Goal: Task Accomplishment & Management: Use online tool/utility

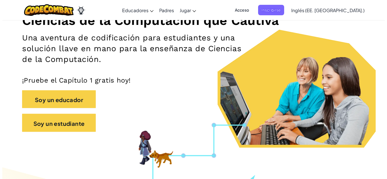
scroll to position [81, 0]
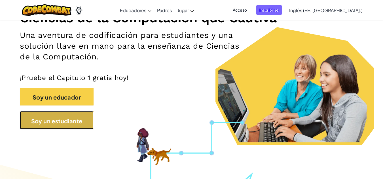
click at [66, 121] on font "Soy un estudiante" at bounding box center [56, 120] width 51 height 7
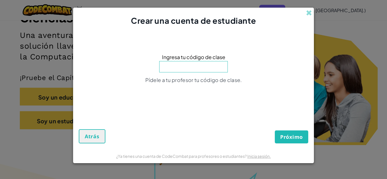
click at [197, 71] on input at bounding box center [193, 66] width 69 height 11
type input "BadShopMoon"
click at [283, 138] on font "Próximo" at bounding box center [291, 137] width 23 height 7
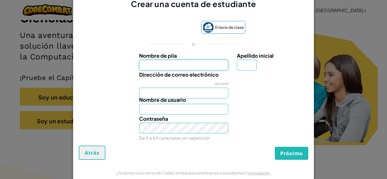
click at [152, 70] on input "Nombre de pila" at bounding box center [184, 65] width 90 height 11
type input "Perla"
type input "V"
type input "PerlaV"
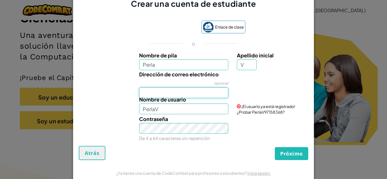
click at [158, 92] on input "Dirección de correo electrónico" at bounding box center [184, 93] width 90 height 11
type input "AL07130598@tecmilenio.mx"
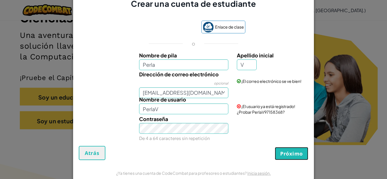
click at [289, 155] on font "Próximo" at bounding box center [291, 154] width 23 height 7
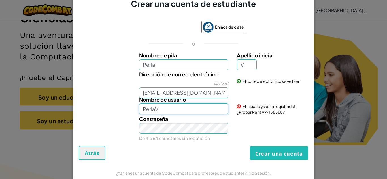
click at [195, 113] on input "PerlaV" at bounding box center [184, 109] width 90 height 11
click at [181, 110] on input "PerlaVR" at bounding box center [184, 109] width 90 height 11
type input "PerlaVR"
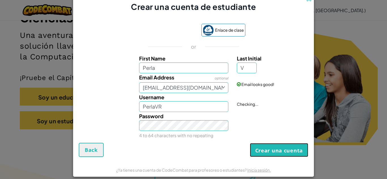
click at [275, 157] on button "Crear una cuenta" at bounding box center [279, 150] width 58 height 14
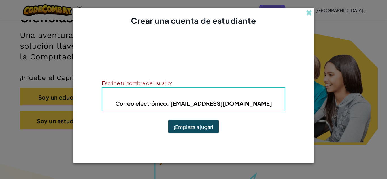
click at [231, 97] on font ": PerlaVR" at bounding box center [222, 95] width 27 height 7
click at [202, 129] on font "¡Empieza a jugar!" at bounding box center [194, 127] width 40 height 7
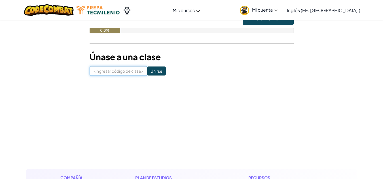
click at [118, 71] on input at bounding box center [119, 71] width 58 height 10
click at [120, 73] on input at bounding box center [119, 71] width 58 height 10
type input "BadShopMoon"
click at [149, 69] on input "Unirse" at bounding box center [156, 71] width 19 height 9
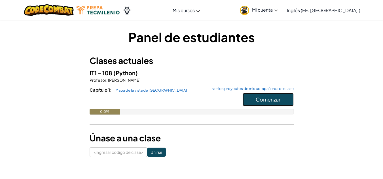
click at [270, 100] on font "Comenzar" at bounding box center [268, 99] width 25 height 7
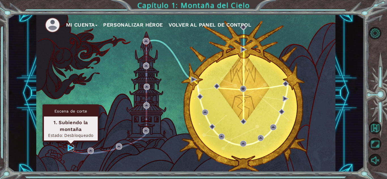
click at [70, 149] on img at bounding box center [71, 148] width 6 height 6
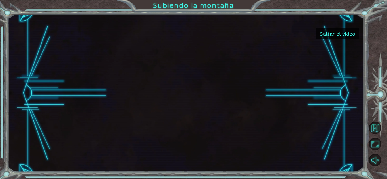
click at [337, 30] on button "Saltar el vídeo" at bounding box center [337, 33] width 43 height 11
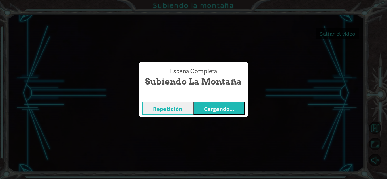
click at [214, 106] on font "Cargando..." at bounding box center [219, 109] width 31 height 7
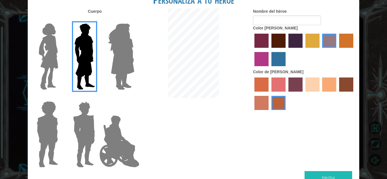
click at [126, 63] on img at bounding box center [121, 56] width 31 height 71
click at [134, 20] on input "Amatista heroica" at bounding box center [134, 20] width 0 height 0
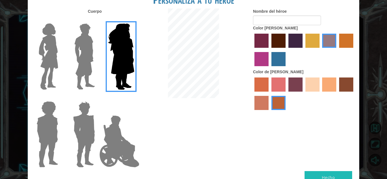
click at [51, 68] on img at bounding box center [49, 56] width 24 height 71
click at [60, 20] on input "Héroe Connie" at bounding box center [60, 20] width 0 height 0
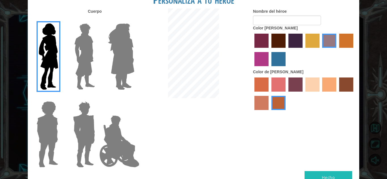
click at [278, 39] on label "color de pelo granate" at bounding box center [279, 41] width 14 height 14
click at [270, 50] on input "color de pelo granate" at bounding box center [270, 50] width 0 height 0
click at [319, 84] on label "color de piel de playa de arena" at bounding box center [313, 85] width 14 height 14
click at [304, 94] on input "color de piel de playa de arena" at bounding box center [304, 94] width 0 height 0
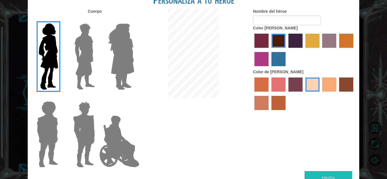
click at [262, 43] on label "color de pelo pimentón" at bounding box center [262, 41] width 14 height 14
click at [253, 50] on input "color de pelo pimentón" at bounding box center [253, 50] width 0 height 0
click at [287, 36] on div at bounding box center [304, 50] width 102 height 37
click at [280, 37] on label "color de pelo granate" at bounding box center [279, 41] width 14 height 14
click at [270, 50] on input "color de pelo granate" at bounding box center [270, 50] width 0 height 0
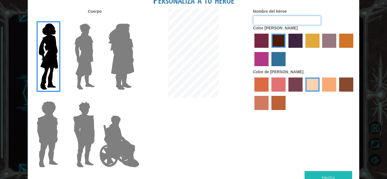
click at [265, 17] on input "Nombre del héroe" at bounding box center [287, 21] width 68 height 10
type input "Perla"
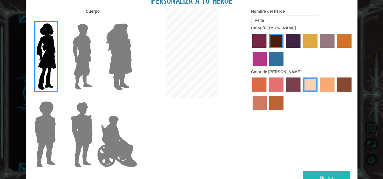
click at [316, 172] on button "Hecho" at bounding box center [327, 178] width 48 height 13
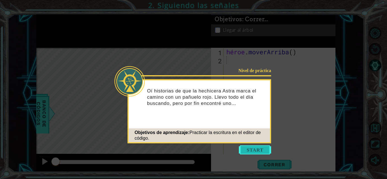
click at [255, 147] on button "Comenzar" at bounding box center [255, 150] width 32 height 9
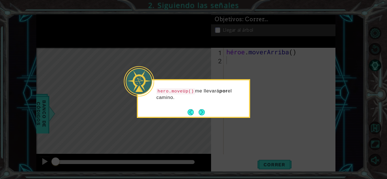
drag, startPoint x: 255, startPoint y: 147, endPoint x: 223, endPoint y: 120, distance: 41.6
click at [223, 120] on icon at bounding box center [193, 89] width 387 height 179
click at [200, 113] on button "Próximo" at bounding box center [202, 112] width 6 height 6
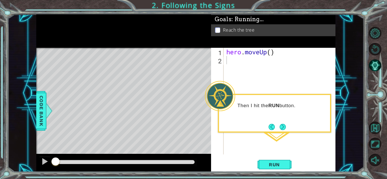
click at [255, 63] on div "hero . moveUp ( )" at bounding box center [281, 109] width 112 height 123
click at [267, 164] on span "Run" at bounding box center [274, 165] width 22 height 6
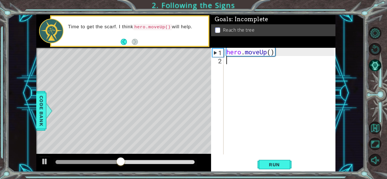
click at [229, 63] on div "hero . moveUp ( )" at bounding box center [281, 109] width 112 height 123
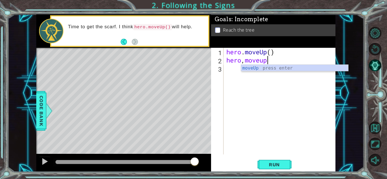
scroll to position [0, 2]
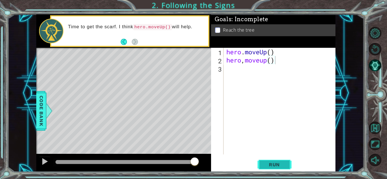
click at [267, 162] on span "Run" at bounding box center [274, 165] width 22 height 6
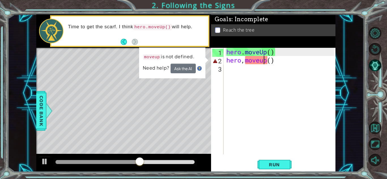
click at [263, 64] on div "hero . moveUp ( ) hero , moveup ( )" at bounding box center [281, 109] width 112 height 123
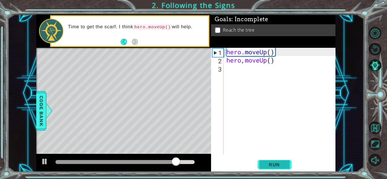
click at [274, 167] on span "Run" at bounding box center [274, 165] width 22 height 6
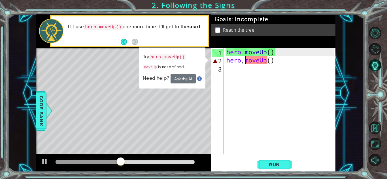
click at [245, 62] on div "hero . moveUp ( ) hero , moveUp ( )" at bounding box center [281, 109] width 112 height 123
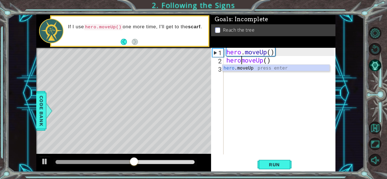
scroll to position [0, 1]
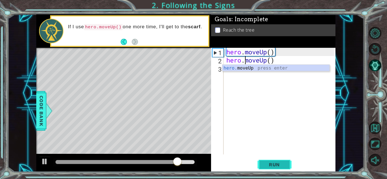
type textarea "hero.moveUp()"
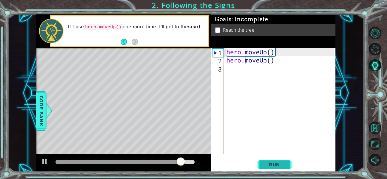
click at [268, 168] on button "Run" at bounding box center [275, 165] width 34 height 12
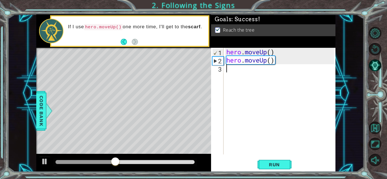
click at [231, 75] on div "hero . moveUp ( ) hero . moveUp ( )" at bounding box center [281, 109] width 112 height 123
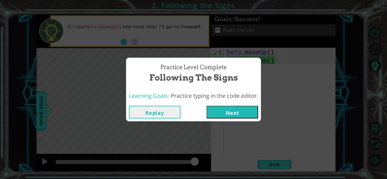
click at [231, 109] on button "Next" at bounding box center [233, 112] width 52 height 13
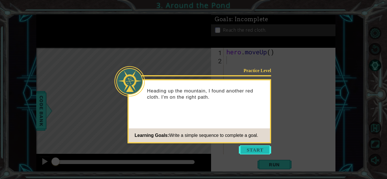
click at [250, 148] on button "Start" at bounding box center [255, 150] width 32 height 9
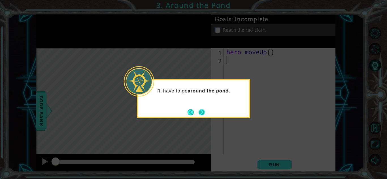
click at [202, 111] on button "Next" at bounding box center [202, 112] width 6 height 6
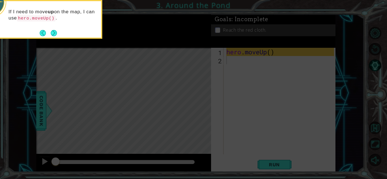
click at [240, 64] on icon at bounding box center [193, 26] width 387 height 305
click at [51, 30] on button "Next" at bounding box center [54, 33] width 6 height 6
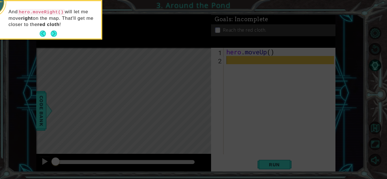
click at [51, 31] on button "Next" at bounding box center [54, 34] width 6 height 6
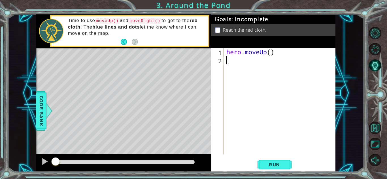
click at [232, 61] on div "hero . moveUp ( )" at bounding box center [281, 109] width 112 height 123
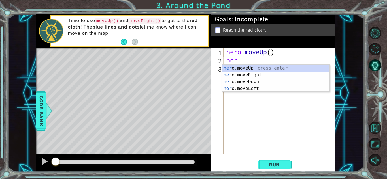
type textarea "hero"
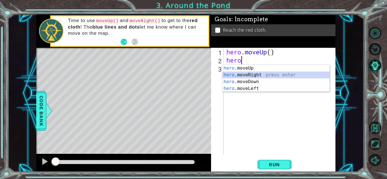
click at [239, 74] on div "hero .moveUp press enter hero .moveRight press enter hero .moveDown press enter…" at bounding box center [276, 85] width 107 height 41
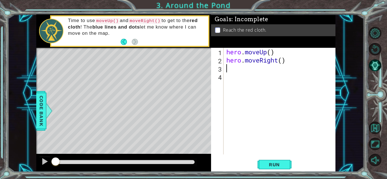
scroll to position [0, 0]
click at [271, 163] on span "Run" at bounding box center [274, 165] width 22 height 6
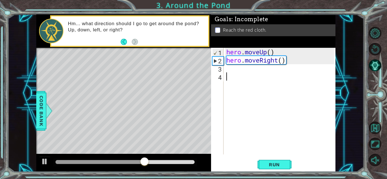
click at [232, 75] on div "hero . moveUp ( ) hero . moveRight ( )" at bounding box center [281, 109] width 112 height 123
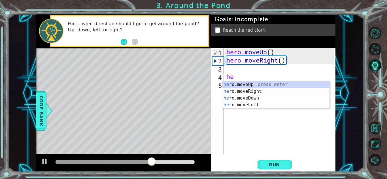
type textarea "her"
click at [233, 84] on div "her o.moveUp press enter her o.moveRight press enter her o.moveDown press enter…" at bounding box center [276, 101] width 107 height 41
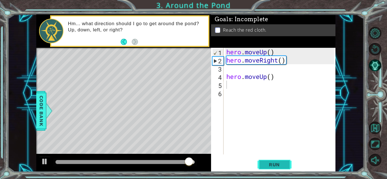
click at [270, 169] on button "Run" at bounding box center [275, 165] width 34 height 12
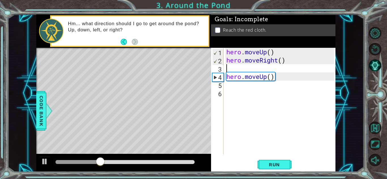
click at [229, 71] on div "hero . moveUp ( ) hero . moveRight ( ) hero . moveUp ( )" at bounding box center [281, 109] width 112 height 123
click at [217, 76] on div "4" at bounding box center [218, 77] width 11 height 8
type textarea "hero.moveUp()"
click at [233, 67] on div "hero . moveUp ( ) hero . moveRight ( ) hero . moveUp ( )" at bounding box center [281, 109] width 112 height 123
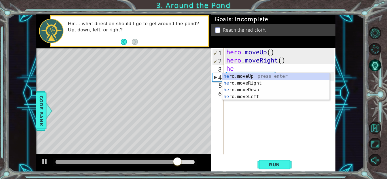
type textarea "her"
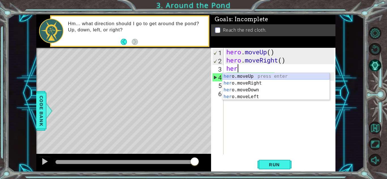
click at [233, 74] on div "her o.moveUp press enter her o.moveRight press enter her o.moveDown press enter…" at bounding box center [276, 93] width 107 height 41
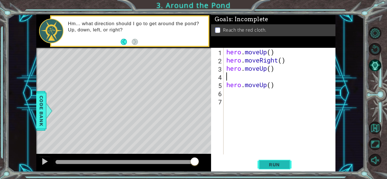
click at [266, 163] on span "Run" at bounding box center [274, 165] width 22 height 6
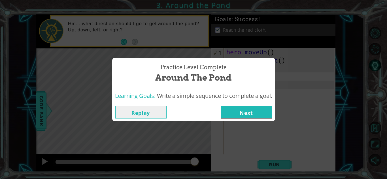
click at [240, 111] on button "Next" at bounding box center [247, 112] width 52 height 13
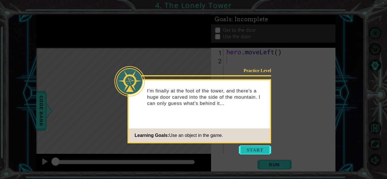
click at [249, 149] on button "Start" at bounding box center [255, 150] width 32 height 9
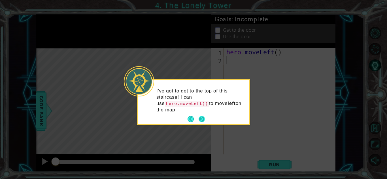
click at [201, 116] on button "Next" at bounding box center [202, 119] width 6 height 6
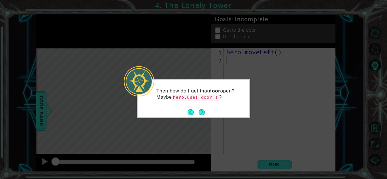
click at [201, 112] on button "Next" at bounding box center [202, 112] width 6 height 6
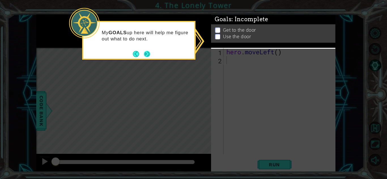
click at [147, 54] on button "Next" at bounding box center [147, 54] width 6 height 6
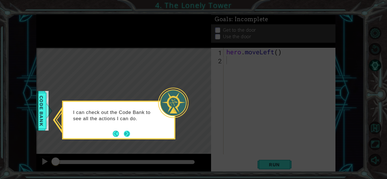
click at [130, 132] on button "Next" at bounding box center [127, 134] width 6 height 6
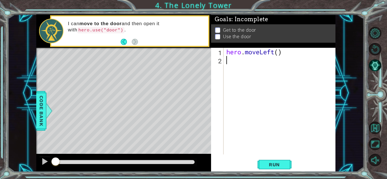
type textarea "e"
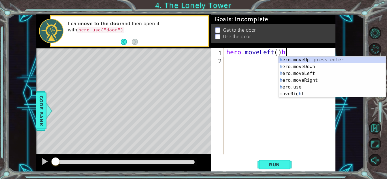
type textarea "hero.moveLeft()"
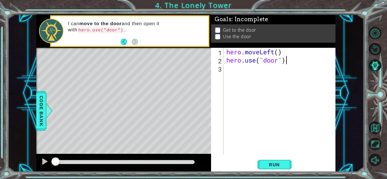
scroll to position [0, 2]
click at [280, 168] on span "Run" at bounding box center [274, 165] width 22 height 6
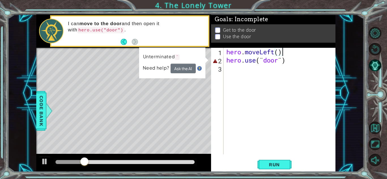
click at [287, 52] on div "hero . moveLeft ( ) hero . use ( ¨ door ¨ )" at bounding box center [281, 109] width 112 height 123
type textarea "hero.moveLeft()"
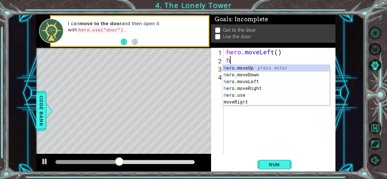
type textarea "he"
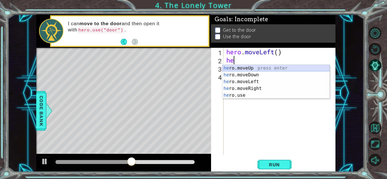
click at [268, 68] on div "he ro.moveUp press enter he ro.moveDown press enter he ro.moveLeft press enter …" at bounding box center [276, 89] width 107 height 48
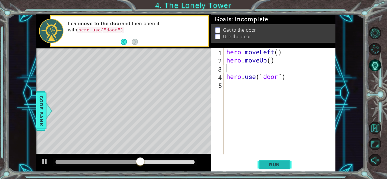
click at [266, 168] on span "Run" at bounding box center [274, 165] width 22 height 6
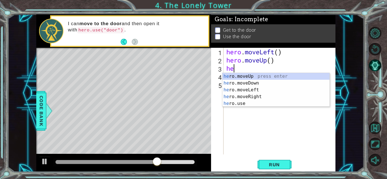
type textarea "her"
click at [249, 77] on div "her o.moveUp press enter her o.moveDown press enter her o.moveLeft press enter …" at bounding box center [276, 97] width 107 height 48
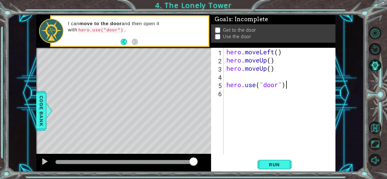
click at [289, 84] on div "hero . moveLeft ( ) hero . moveUp ( ) hero . moveUp ( ) hero . use ( ¨ door ¨ )" at bounding box center [281, 109] width 112 height 123
type textarea "h"
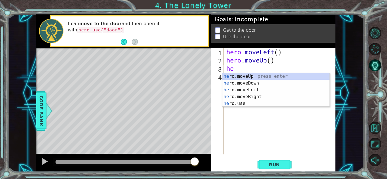
type textarea "h"
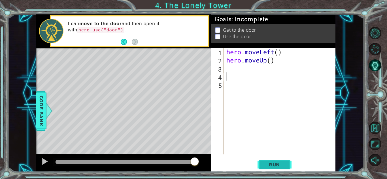
click at [277, 163] on span "Run" at bounding box center [274, 165] width 22 height 6
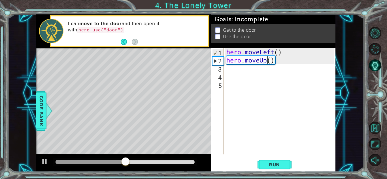
click at [269, 60] on div "hero . moveLeft ( ) hero . moveUp ( )" at bounding box center [281, 109] width 112 height 123
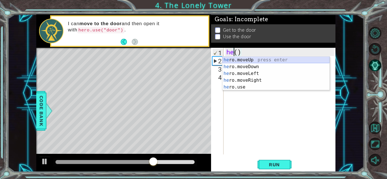
click at [261, 58] on div "he ro.moveUp press enter he ro.moveDown press enter he ro.moveLeft press enter …" at bounding box center [276, 81] width 107 height 48
type textarea "hero.moveUp"
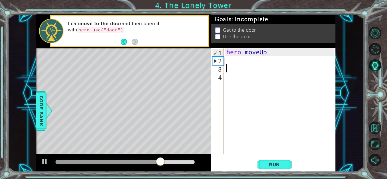
click at [248, 65] on div "hero . moveUp" at bounding box center [281, 109] width 112 height 123
click at [242, 64] on div "hero . moveUp" at bounding box center [281, 109] width 112 height 123
type textarea "h"
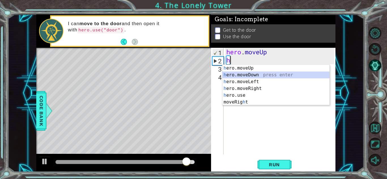
click at [254, 74] on div "h ero.moveUp press enter h ero.moveDown press enter h ero.moveLeft press enter …" at bounding box center [276, 92] width 107 height 54
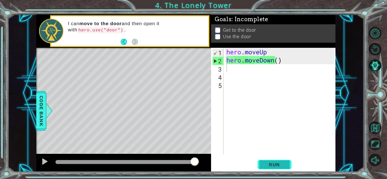
click at [271, 161] on button "Run" at bounding box center [275, 165] width 34 height 12
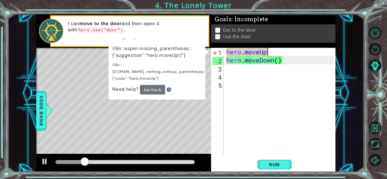
click at [267, 55] on div "hero . moveUp hero . moveDown ( )" at bounding box center [281, 109] width 112 height 123
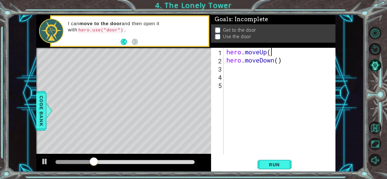
scroll to position [0, 2]
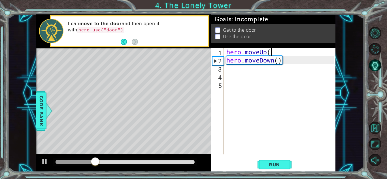
type textarea "hero.moveUp()"
click at [275, 165] on span "Run" at bounding box center [274, 165] width 22 height 6
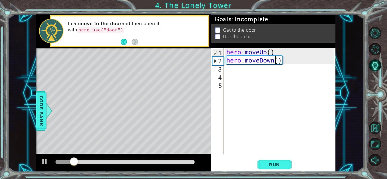
click at [274, 60] on div "hero . moveUp ( ) hero . moveDown ( )" at bounding box center [281, 109] width 112 height 123
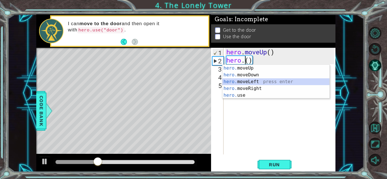
click at [254, 82] on div "hero. moveUp press enter hero. moveDown press enter hero. moveLeft press enter …" at bounding box center [276, 89] width 107 height 48
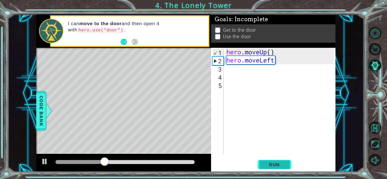
click at [275, 167] on span "Run" at bounding box center [274, 165] width 22 height 6
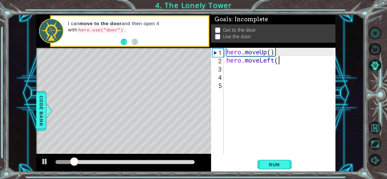
type textarea "hero.moveLeft()"
click at [272, 161] on button "Run" at bounding box center [275, 165] width 34 height 12
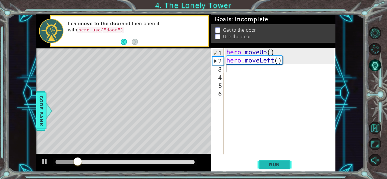
click at [269, 166] on span "Run" at bounding box center [274, 165] width 22 height 6
click at [275, 61] on div "hero . moveUp ( ) hero . moveLeft ( )" at bounding box center [281, 109] width 112 height 123
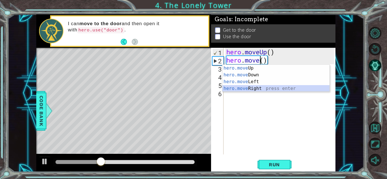
click at [269, 88] on div "hero.move Up press enter hero.move Down press enter hero.move Left press enter …" at bounding box center [276, 85] width 107 height 41
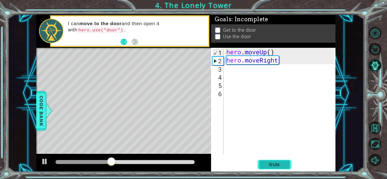
click at [265, 159] on button "Run" at bounding box center [275, 165] width 34 height 12
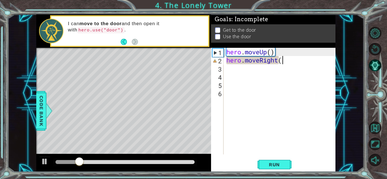
scroll to position [0, 2]
type textarea "hero.moveRight()"
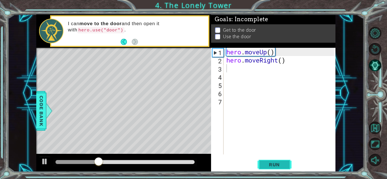
click at [267, 164] on span "Run" at bounding box center [274, 165] width 22 height 6
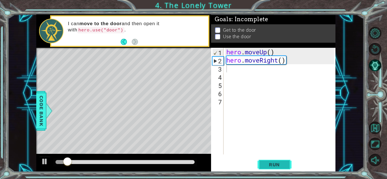
click at [267, 164] on span "Run" at bounding box center [274, 165] width 22 height 6
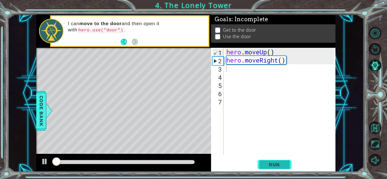
click at [267, 164] on span "Run" at bounding box center [274, 165] width 22 height 6
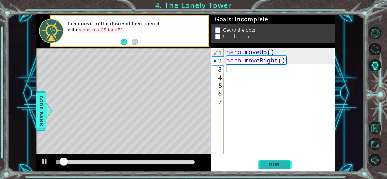
click at [267, 164] on span "Run" at bounding box center [274, 165] width 22 height 6
click at [276, 62] on div "hero . moveUp ( ) hero . moveRight ( )" at bounding box center [281, 109] width 112 height 123
click at [278, 62] on div "hero . moveUp ( ) hero . moveRight ( )" at bounding box center [281, 109] width 112 height 123
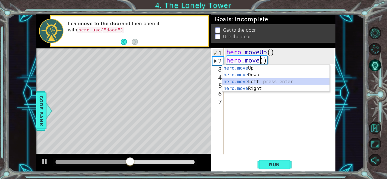
click at [261, 83] on div "hero.move Up press enter hero.move Down press enter hero.move Left press enter …" at bounding box center [276, 85] width 107 height 41
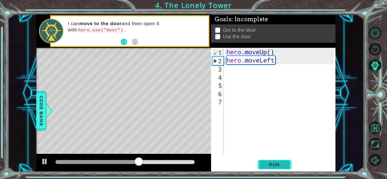
click at [277, 163] on span "Run" at bounding box center [274, 165] width 22 height 6
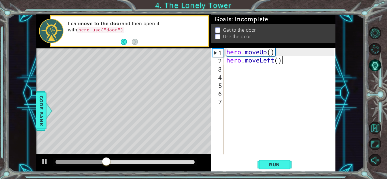
scroll to position [0, 2]
click at [271, 164] on span "Run" at bounding box center [274, 165] width 22 height 6
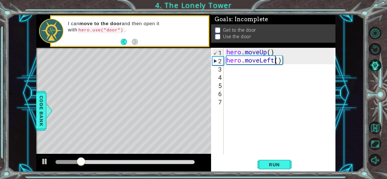
click at [277, 62] on div "hero . moveUp ( ) hero . moveLeft ( )" at bounding box center [281, 109] width 112 height 123
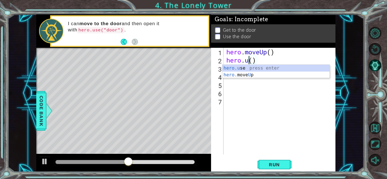
scroll to position [0, 1]
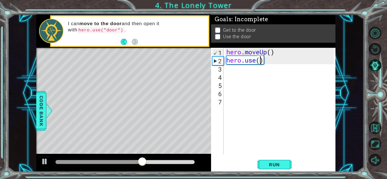
click at [260, 62] on div "hero . moveUp ( ) hero . use ( )" at bounding box center [281, 109] width 112 height 123
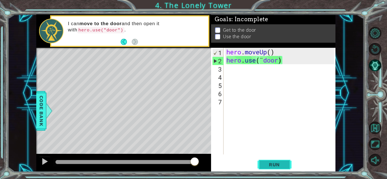
click at [273, 163] on span "Run" at bounding box center [274, 165] width 22 height 6
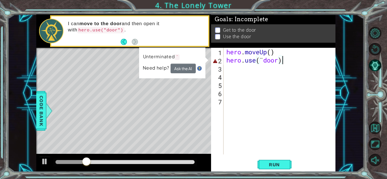
click at [288, 60] on div "hero . moveUp ( ) hero . use ( ¨ door )" at bounding box center [281, 109] width 112 height 123
click at [278, 61] on div "hero . moveUp ( ) hero . use ( ¨ door )" at bounding box center [281, 109] width 112 height 123
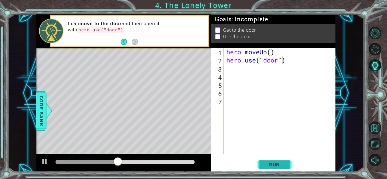
click at [268, 169] on button "Run" at bounding box center [275, 165] width 34 height 12
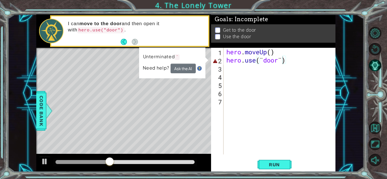
click at [176, 57] on code "¨" at bounding box center [177, 57] width 5 height 6
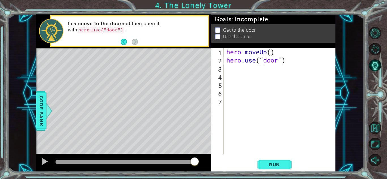
click at [263, 59] on div "hero . moveUp ( ) hero . use ( ¨ door ` )" at bounding box center [281, 109] width 112 height 123
click at [286, 58] on div "hero . moveUp ( ) hero . use ( `` door ` )" at bounding box center [281, 109] width 112 height 123
click at [272, 164] on span "Run" at bounding box center [274, 165] width 22 height 6
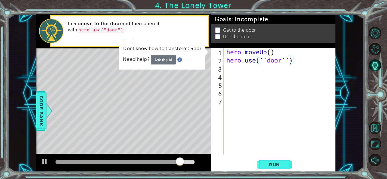
click at [107, 29] on code "hero.use("door")" at bounding box center [100, 30] width 47 height 6
drag, startPoint x: 107, startPoint y: 29, endPoint x: 96, endPoint y: 31, distance: 11.7
click at [96, 31] on code "hero.use("door")" at bounding box center [100, 30] width 47 height 6
click at [149, 27] on p "I can move to the door and then open it with hero.use("door") ." at bounding box center [136, 27] width 136 height 13
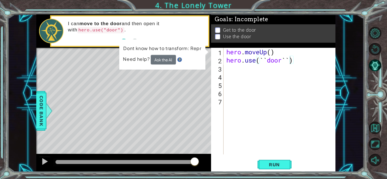
click at [287, 62] on div "hero . moveUp ( ) hero . use ( `` door `` )" at bounding box center [281, 109] width 112 height 123
click at [248, 64] on div "hero . moveUp ( ) hero . use ( `` door `` )" at bounding box center [281, 109] width 112 height 123
click at [291, 60] on div "hero . moveUp ( ) hero . use ( `` door `` )" at bounding box center [281, 109] width 112 height 123
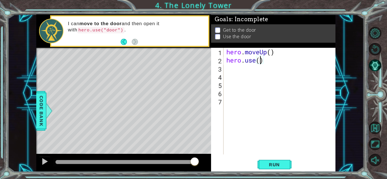
scroll to position [0, 1]
paste textarea """
click at [271, 163] on span "Run" at bounding box center [274, 165] width 22 height 6
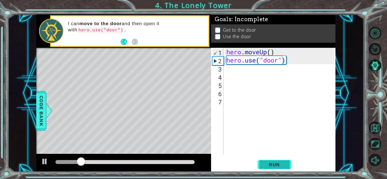
click at [271, 163] on span "Run" at bounding box center [274, 165] width 22 height 6
click at [285, 53] on div "hero . moveUp ( ) hero . use ( "door" )" at bounding box center [281, 109] width 112 height 123
type textarea "hero.moveUp()"
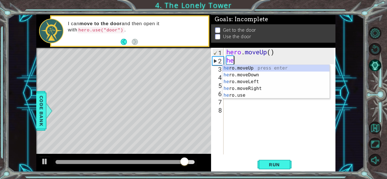
type textarea "her"
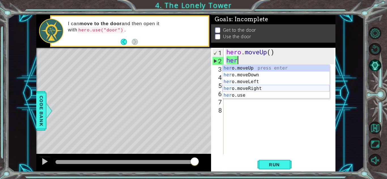
click at [242, 88] on div "her o.moveUp press enter her o.moveDown press enter her o.moveLeft press enter …" at bounding box center [276, 89] width 107 height 48
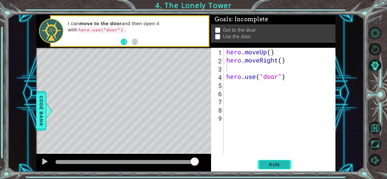
click at [274, 166] on span "Run" at bounding box center [274, 165] width 22 height 6
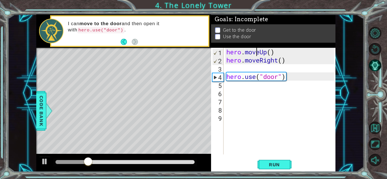
click at [257, 53] on div "hero . moveUp ( ) hero . moveRight ( ) hero . use ( "door" )" at bounding box center [281, 109] width 112 height 123
click at [272, 164] on span "Run" at bounding box center [274, 165] width 22 height 6
click at [288, 59] on div "hero . moveUp ( ) hero . moveRight ( ) hero . use ( "door" )" at bounding box center [281, 109] width 112 height 123
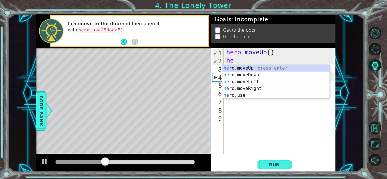
type textarea "h"
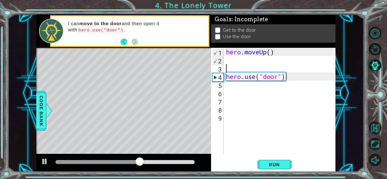
click at [248, 71] on div "hero . moveUp ( ) hero . use ( "door" )" at bounding box center [281, 109] width 112 height 123
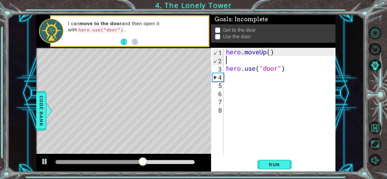
type textarea "hero.moveUp()"
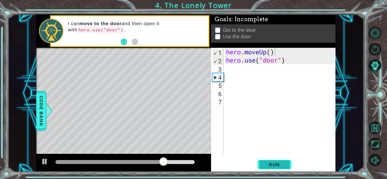
click at [262, 162] on button "Run" at bounding box center [275, 165] width 34 height 12
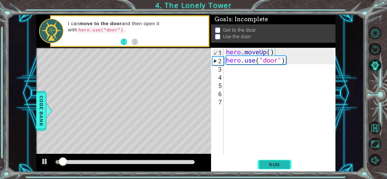
click at [262, 162] on button "Run" at bounding box center [275, 165] width 34 height 12
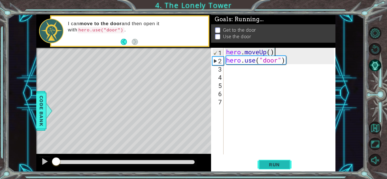
click at [262, 162] on button "Run" at bounding box center [275, 165] width 34 height 12
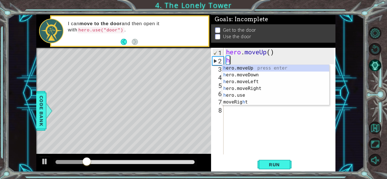
type textarea "he"
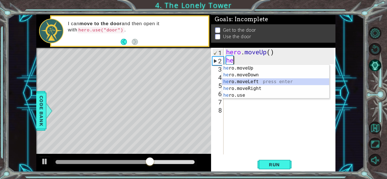
click at [254, 82] on div "he ro.moveUp press enter he ro.moveDown press enter he ro.moveLeft press enter …" at bounding box center [275, 89] width 107 height 48
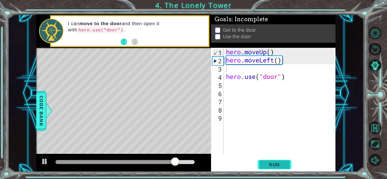
click at [276, 169] on button "Run" at bounding box center [275, 165] width 34 height 12
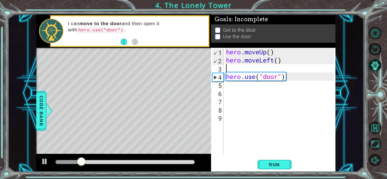
click at [241, 71] on div "hero . moveUp ( ) hero . moveLeft ( ) hero . use ( "door" )" at bounding box center [281, 109] width 112 height 123
type textarea "h"
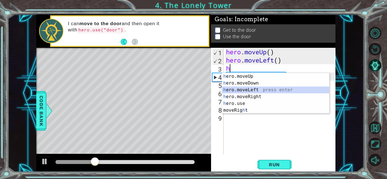
click at [242, 88] on div "h ero.moveUp press enter h ero.moveDown press enter h ero.moveLeft press enter …" at bounding box center [275, 100] width 107 height 54
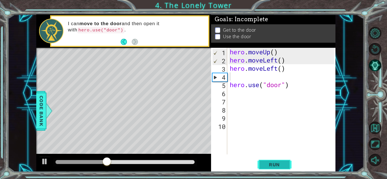
click at [277, 168] on span "Run" at bounding box center [274, 165] width 22 height 6
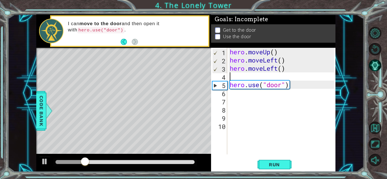
click at [244, 78] on div "hero . moveUp ( ) hero . moveLeft ( ) hero . moveLeft ( ) hero . use ( "door" )" at bounding box center [283, 109] width 108 height 123
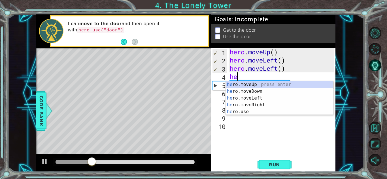
type textarea "her"
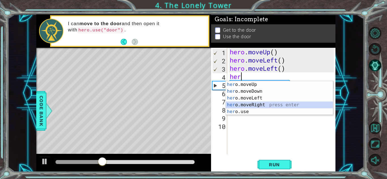
click at [246, 103] on div "her o.moveUp press enter her o.moveDown press enter her o.moveLeft press enter …" at bounding box center [279, 105] width 107 height 48
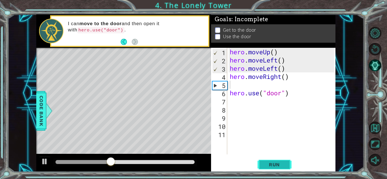
click at [281, 162] on span "Run" at bounding box center [274, 165] width 22 height 6
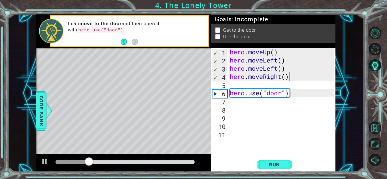
click at [291, 77] on div "hero . moveUp ( ) hero . moveLeft ( ) hero . moveLeft ( ) hero . moveRight ( ) …" at bounding box center [283, 109] width 108 height 123
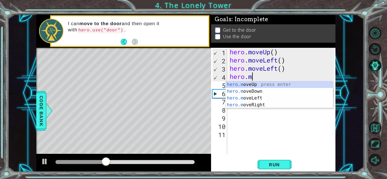
type textarea "hero."
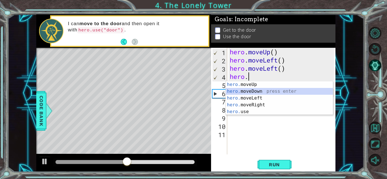
click at [259, 94] on div "hero. moveUp press enter hero. moveDown press enter hero. moveLeft press enter …" at bounding box center [279, 105] width 107 height 48
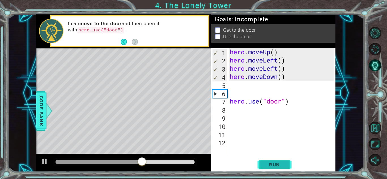
click at [276, 161] on button "Run" at bounding box center [275, 165] width 34 height 12
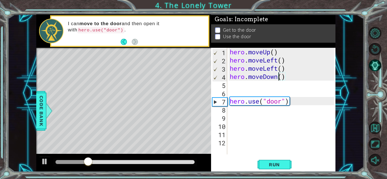
click at [278, 80] on div "hero . moveUp ( ) hero . moveLeft ( ) hero . moveLeft ( ) hero . moveDown ( ) h…" at bounding box center [283, 109] width 108 height 123
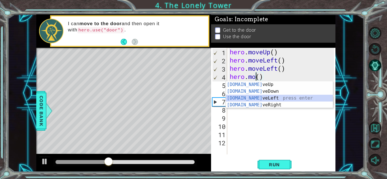
click at [269, 102] on div "[DOMAIN_NAME] veUp press enter [DOMAIN_NAME] veDown press enter [DOMAIN_NAME] v…" at bounding box center [279, 101] width 107 height 41
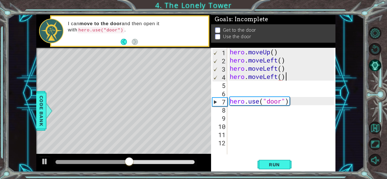
scroll to position [0, 2]
type textarea "hero.moveLeft()"
click at [272, 160] on button "Run" at bounding box center [275, 165] width 34 height 12
click at [262, 86] on div "hero . moveUp ( ) hero . moveLeft ( ) hero . moveLeft ( ) hero . moveLeft ( ) h…" at bounding box center [283, 109] width 108 height 123
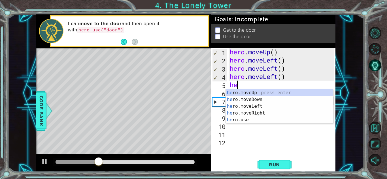
type textarea "her"
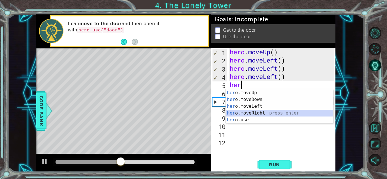
click at [255, 114] on div "her o.moveUp press enter her o.moveDown press enter her o.moveLeft press enter …" at bounding box center [279, 114] width 107 height 48
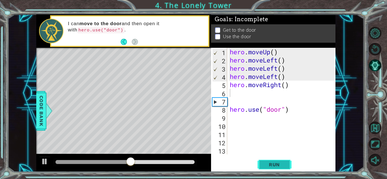
click at [284, 165] on span "Run" at bounding box center [274, 165] width 22 height 6
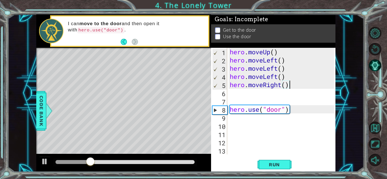
click at [293, 84] on div "hero . moveUp ( ) hero . moveLeft ( ) hero . moveLeft ( ) hero . moveLeft ( ) h…" at bounding box center [283, 109] width 108 height 123
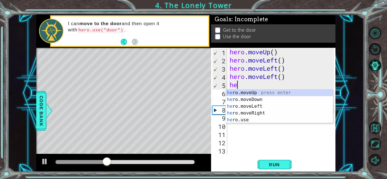
type textarea "h"
type textarea "her"
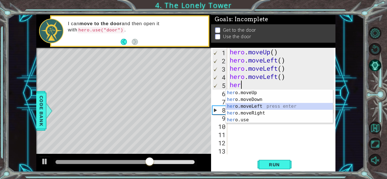
click at [256, 107] on div "her o.moveUp press enter her o.moveDown press enter her o.moveLeft press enter …" at bounding box center [279, 114] width 107 height 48
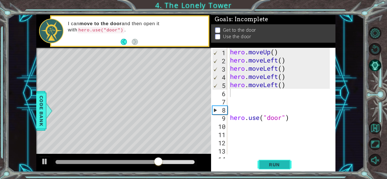
click at [283, 162] on span "Run" at bounding box center [274, 165] width 22 height 6
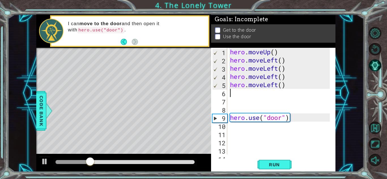
click at [288, 85] on div "hero . moveUp ( ) hero . moveLeft ( ) hero . moveLeft ( ) hero . moveLeft ( ) h…" at bounding box center [281, 109] width 104 height 123
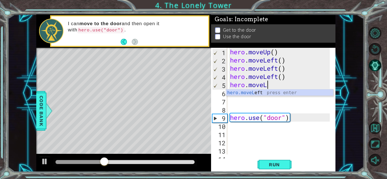
type textarea "her"
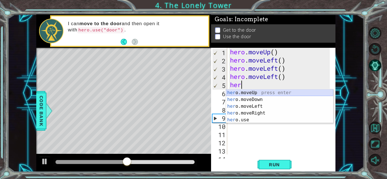
click at [257, 93] on div "her o.moveUp press enter her o.moveDown press enter her o.moveLeft press enter …" at bounding box center [279, 114] width 107 height 48
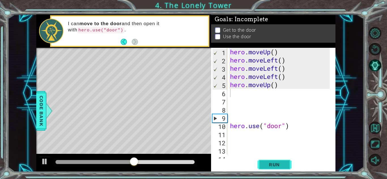
click at [276, 166] on span "Run" at bounding box center [274, 165] width 22 height 6
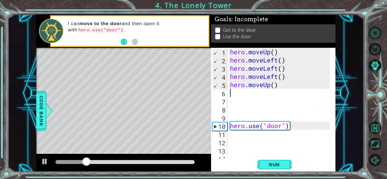
type textarea "h"
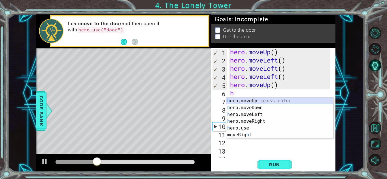
click at [250, 103] on div "h ero.moveUp press enter h ero.moveDown press enter h ero.moveLeft press enter …" at bounding box center [279, 125] width 107 height 54
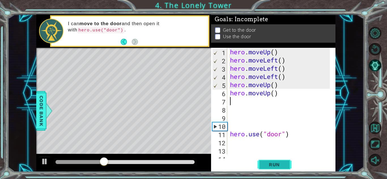
click at [277, 162] on span "Run" at bounding box center [274, 165] width 22 height 6
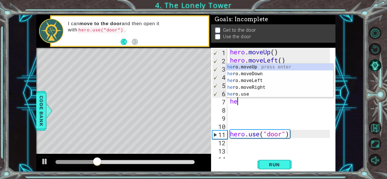
type textarea "her"
click at [247, 80] on div "her o.moveUp press enter her o.moveDown press enter her o.moveLeft press enter …" at bounding box center [279, 88] width 107 height 48
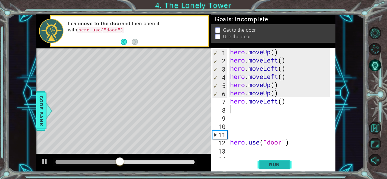
click at [269, 164] on span "Run" at bounding box center [274, 165] width 22 height 6
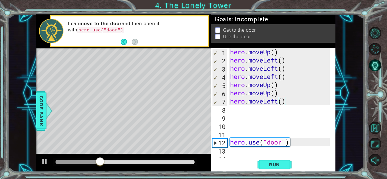
click at [278, 102] on div "hero . moveUp ( ) hero . moveLeft ( ) hero . moveLeft ( ) hero . moveLeft ( ) h…" at bounding box center [281, 109] width 104 height 123
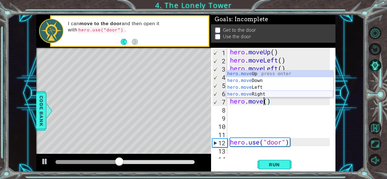
click at [266, 96] on div "hero.move Up press enter hero.move Down press enter hero.move Left press enter …" at bounding box center [279, 91] width 107 height 41
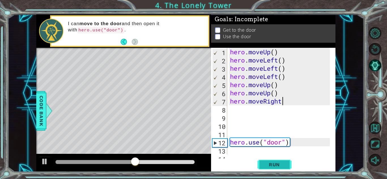
scroll to position [0, 2]
type textarea "hero.moveRight()"
click at [280, 159] on button "Run" at bounding box center [275, 165] width 34 height 12
click at [237, 111] on div "hero . moveUp ( ) hero . moveLeft ( ) hero . moveLeft ( ) hero . moveLeft ( ) h…" at bounding box center [281, 109] width 104 height 123
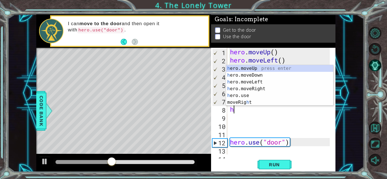
type textarea "her"
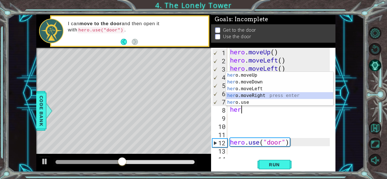
click at [251, 96] on div "her o.moveUp press enter her o.moveDown press enter her o.moveLeft press enter …" at bounding box center [279, 96] width 107 height 48
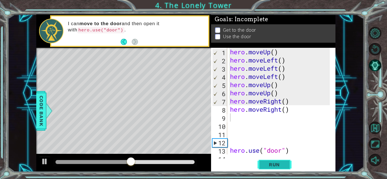
click at [275, 164] on span "Run" at bounding box center [274, 165] width 22 height 6
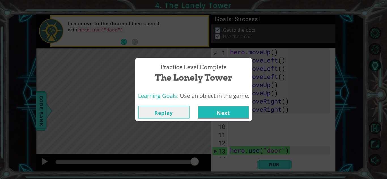
click at [237, 113] on button "Next" at bounding box center [224, 112] width 52 height 13
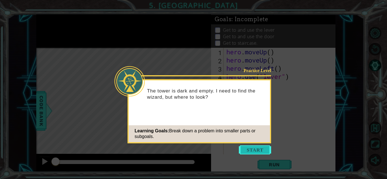
click at [255, 147] on button "Start" at bounding box center [255, 150] width 32 height 9
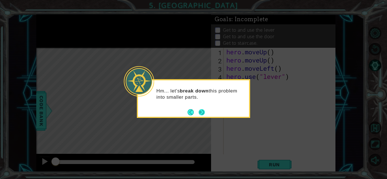
drag, startPoint x: 201, startPoint y: 108, endPoint x: 201, endPoint y: 112, distance: 4.0
click at [201, 112] on footer at bounding box center [196, 112] width 17 height 9
click at [201, 112] on button "Next" at bounding box center [202, 112] width 6 height 6
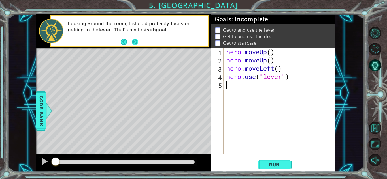
click at [134, 43] on button "Next" at bounding box center [135, 42] width 6 height 6
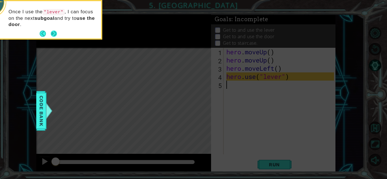
click at [55, 33] on button "Next" at bounding box center [54, 34] width 6 height 6
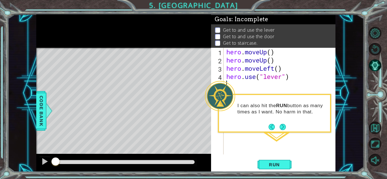
click at [252, 88] on div "hero . moveUp ( ) hero . moveUp ( ) hero . moveLeft ( ) hero . use ( "lever" )" at bounding box center [281, 109] width 112 height 123
click at [283, 123] on footer at bounding box center [277, 127] width 17 height 9
click at [282, 126] on button "Next" at bounding box center [283, 127] width 6 height 6
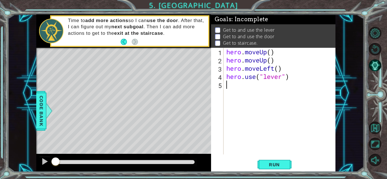
type textarea "h"
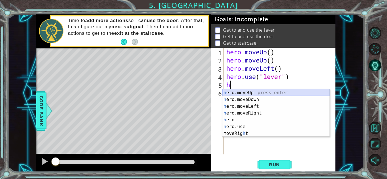
click at [245, 90] on div "h ero.moveUp press enter h ero.moveDown press enter h ero.moveLeft press enter …" at bounding box center [276, 120] width 107 height 61
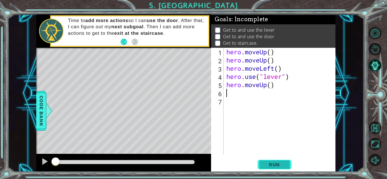
click at [267, 166] on span "Run" at bounding box center [274, 165] width 22 height 6
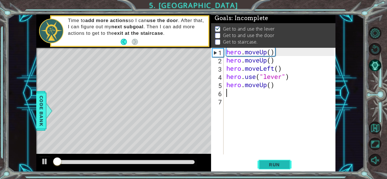
scroll to position [4, 0]
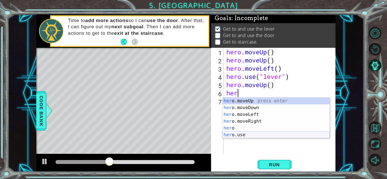
click at [240, 135] on div "her o.moveUp press enter her o.moveDown press enter her o.moveLeft press enter …" at bounding box center [276, 125] width 107 height 54
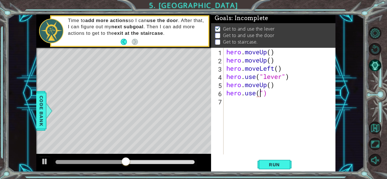
paste textarea """
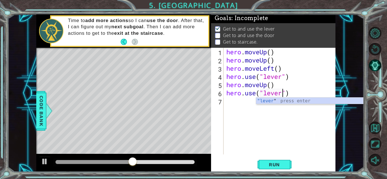
scroll to position [0, 3]
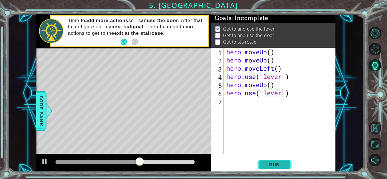
click at [273, 162] on span "Run" at bounding box center [274, 165] width 22 height 6
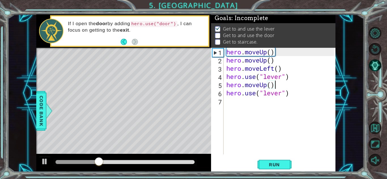
click at [280, 85] on div "hero . moveUp ( ) hero . moveUp ( ) hero . moveLeft ( ) hero . use ( "lever" ) …" at bounding box center [281, 109] width 112 height 123
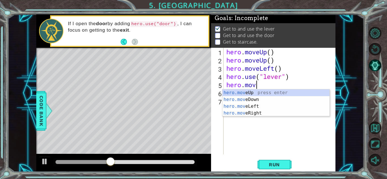
scroll to position [0, 0]
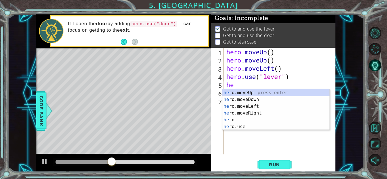
type textarea "h"
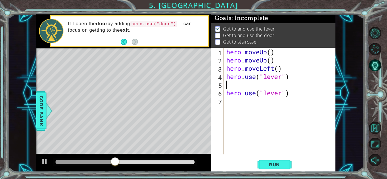
type textarea "hero.use("lever")"
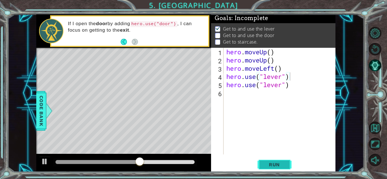
click at [265, 168] on span "Run" at bounding box center [274, 165] width 22 height 6
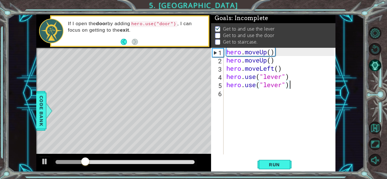
click at [293, 86] on div "hero . moveUp ( ) hero . moveUp ( ) hero . moveLeft ( ) hero . use ( "lever" ) …" at bounding box center [281, 109] width 112 height 123
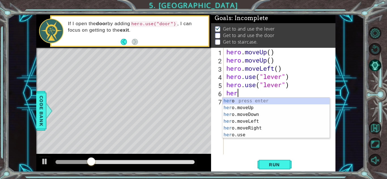
type textarea "hero"
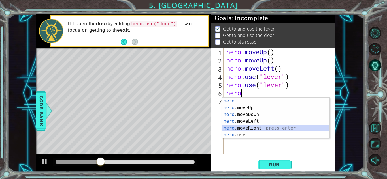
click at [255, 128] on div "hero press enter hero .moveUp press enter hero .moveDown press enter hero .move…" at bounding box center [276, 125] width 107 height 54
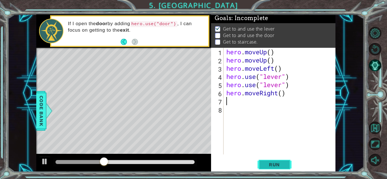
click at [271, 166] on span "Run" at bounding box center [274, 165] width 22 height 6
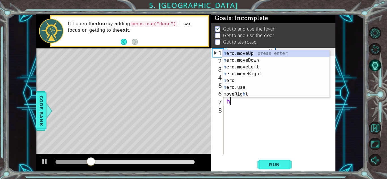
type textarea "her"
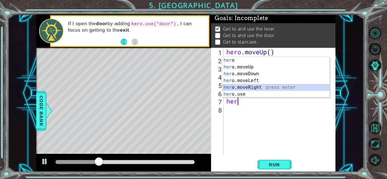
click at [250, 88] on div "her o press enter her o.moveUp press enter her o.moveDown press enter her o.mov…" at bounding box center [276, 84] width 107 height 54
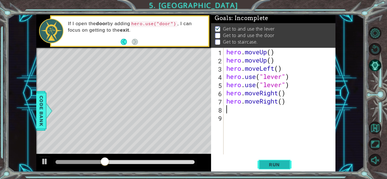
click at [278, 164] on span "Run" at bounding box center [274, 165] width 22 height 6
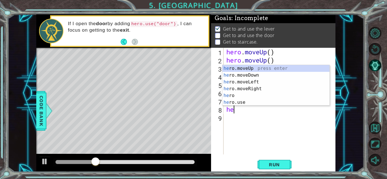
type textarea "her"
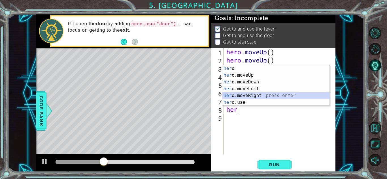
click at [251, 94] on div "her o press enter her o.moveUp press enter her o.moveDown press enter her o.mov…" at bounding box center [276, 92] width 107 height 54
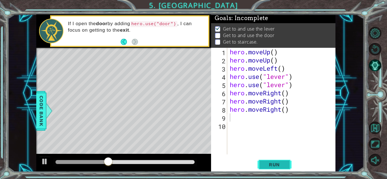
click at [271, 169] on button "Run" at bounding box center [275, 165] width 34 height 12
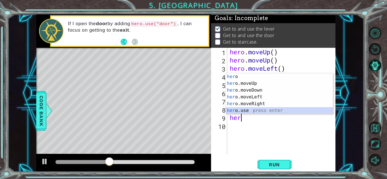
click at [246, 111] on div "her o press enter her o.moveUp press enter her o.moveDown press enter her o.mov…" at bounding box center [279, 100] width 107 height 54
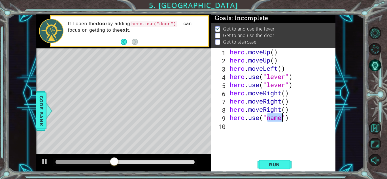
scroll to position [0, 2]
type textarea "hero.use("door")"
click at [267, 169] on button "Run" at bounding box center [275, 165] width 34 height 12
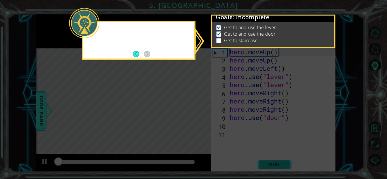
scroll to position [4, 0]
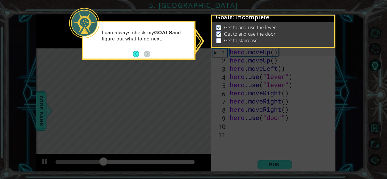
click at [243, 51] on icon at bounding box center [193, 89] width 387 height 179
click at [218, 38] on p at bounding box center [218, 40] width 5 height 5
click at [240, 24] on p "Get to and use the lever" at bounding box center [250, 27] width 52 height 6
click at [137, 53] on button "Back" at bounding box center [138, 54] width 11 height 6
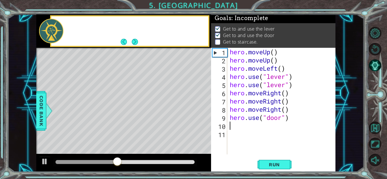
scroll to position [3, 0]
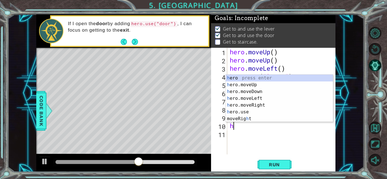
type textarea "her"
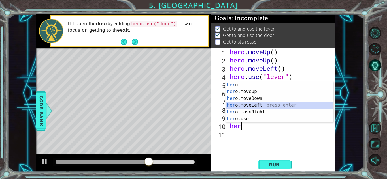
click at [252, 104] on div "her o press enter her o.moveUp press enter her o.moveDown press enter her o.mov…" at bounding box center [279, 109] width 107 height 54
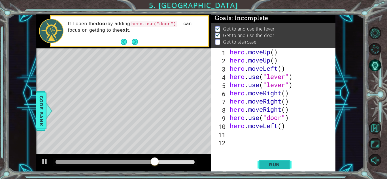
click at [278, 162] on button "Run" at bounding box center [275, 165] width 34 height 12
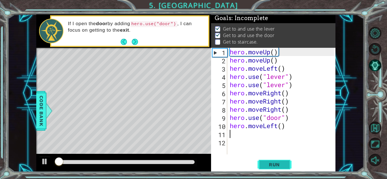
scroll to position [4, 0]
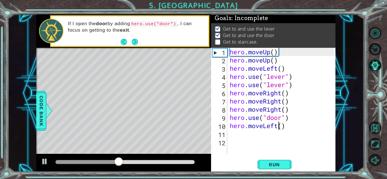
click at [278, 127] on div "hero . moveUp ( ) hero . moveUp ( ) hero . moveLeft ( ) hero . use ( "lever" ) …" at bounding box center [283, 109] width 108 height 123
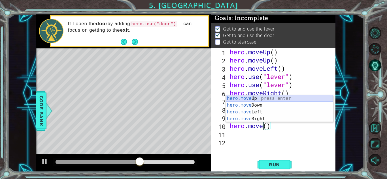
click at [261, 97] on div "hero.move Up press enter hero.move Down press enter hero.move Left press enter …" at bounding box center [279, 115] width 107 height 41
type textarea "hero.moveUp"
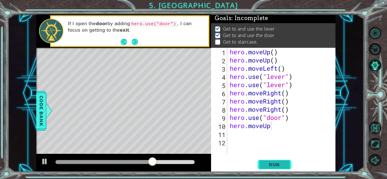
click at [268, 163] on span "Run" at bounding box center [274, 165] width 22 height 6
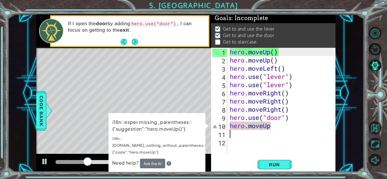
click at [277, 130] on div "hero . moveUp ( ) hero . moveUp ( ) hero . moveLeft ( ) hero . use ( "lever" ) …" at bounding box center [283, 109] width 108 height 123
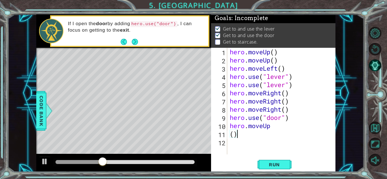
type textarea "("
click at [270, 125] on div "hero . moveUp ( ) hero . moveUp ( ) hero . moveLeft ( ) hero . use ( "lever" ) …" at bounding box center [283, 109] width 108 height 123
type textarea "hero.moveUp()"
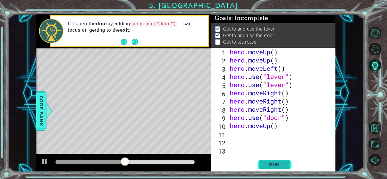
click at [270, 161] on button "Run" at bounding box center [275, 165] width 34 height 12
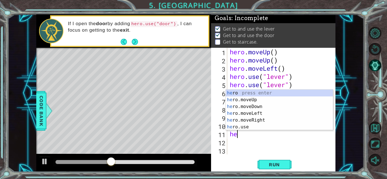
type textarea "her"
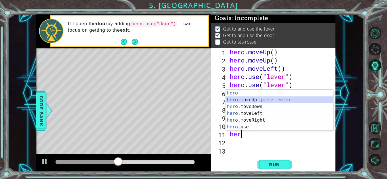
click at [249, 100] on div "her o press enter her o.moveUp press enter her o.moveDown press enter her o.mov…" at bounding box center [279, 117] width 107 height 54
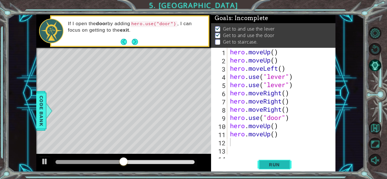
click at [268, 167] on span "Run" at bounding box center [274, 165] width 22 height 6
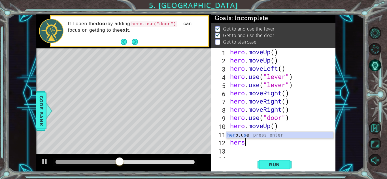
scroll to position [0, 0]
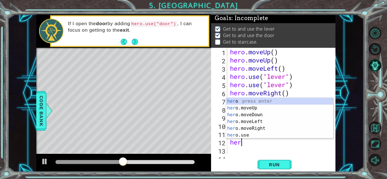
type textarea "hero"
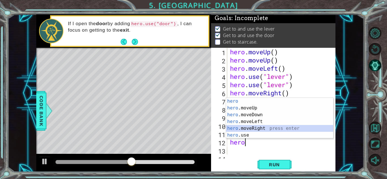
click at [253, 128] on div "hero press enter hero .moveUp press enter hero .moveDown press enter hero .move…" at bounding box center [279, 125] width 107 height 54
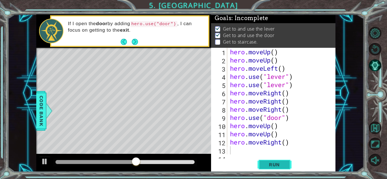
click at [273, 167] on span "Run" at bounding box center [274, 165] width 22 height 6
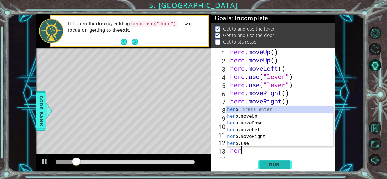
type textarea "hero"
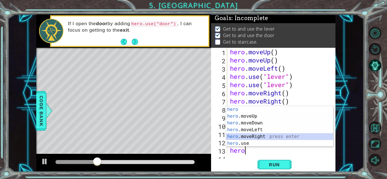
click at [267, 138] on div "hero press enter hero .moveUp press enter hero .moveDown press enter hero .move…" at bounding box center [279, 133] width 107 height 54
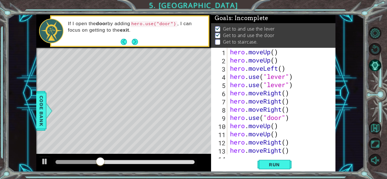
scroll to position [0, 0]
click at [275, 163] on span "Run" at bounding box center [274, 165] width 22 height 6
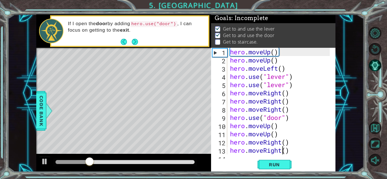
click at [281, 151] on div "hero . moveUp ( ) hero . moveUp ( ) hero . moveLeft ( ) hero . use ( "lever" ) …" at bounding box center [281, 109] width 104 height 123
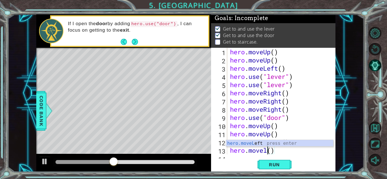
scroll to position [0, 2]
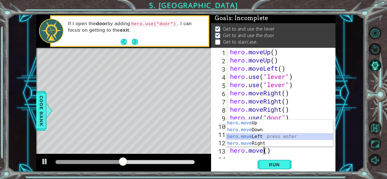
click at [261, 136] on div "hero.move Up press enter hero.move Down press enter hero.move Left press enter …" at bounding box center [279, 140] width 107 height 41
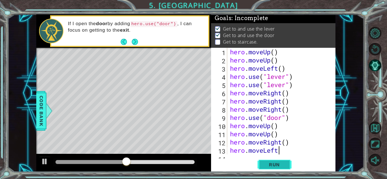
click at [273, 165] on span "Run" at bounding box center [274, 165] width 22 height 6
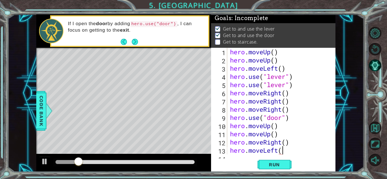
scroll to position [0, 2]
type textarea "hero.moveLeft()"
click at [279, 162] on button "Run" at bounding box center [275, 165] width 34 height 12
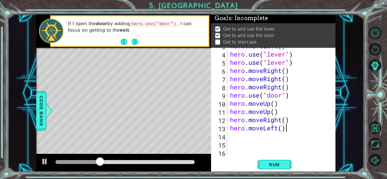
scroll to position [0, 0]
click at [281, 120] on div "hero . moveLeft ( ) hero . use ( "lever" ) hero . use ( "lever" ) hero . moveRi…" at bounding box center [281, 103] width 104 height 123
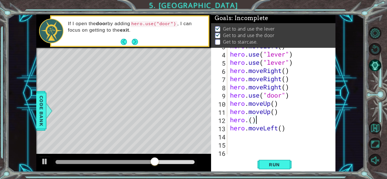
click at [281, 120] on div "hero . moveLeft ( ) hero . use ( "lever" ) hero . use ( "lever" ) hero . moveRi…" at bounding box center [281, 103] width 104 height 123
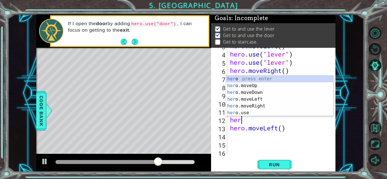
type textarea "h"
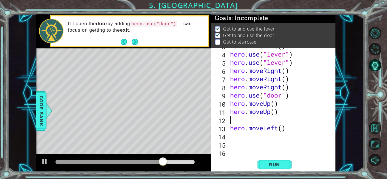
type textarea "hero.moveUp()"
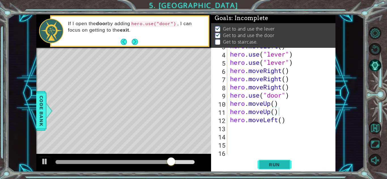
click at [271, 165] on span "Run" at bounding box center [274, 165] width 22 height 6
